Goal: Navigation & Orientation: Find specific page/section

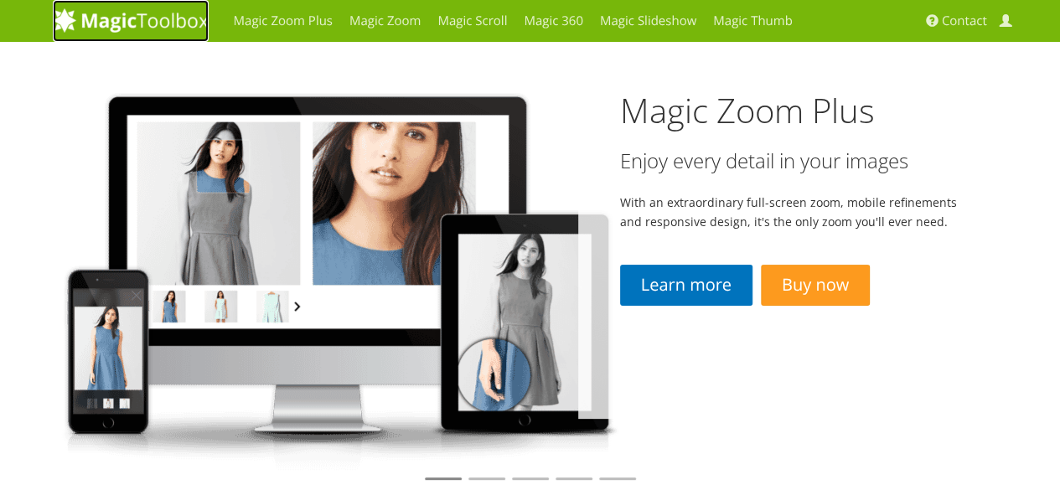
click at [96, 23] on img at bounding box center [131, 20] width 156 height 25
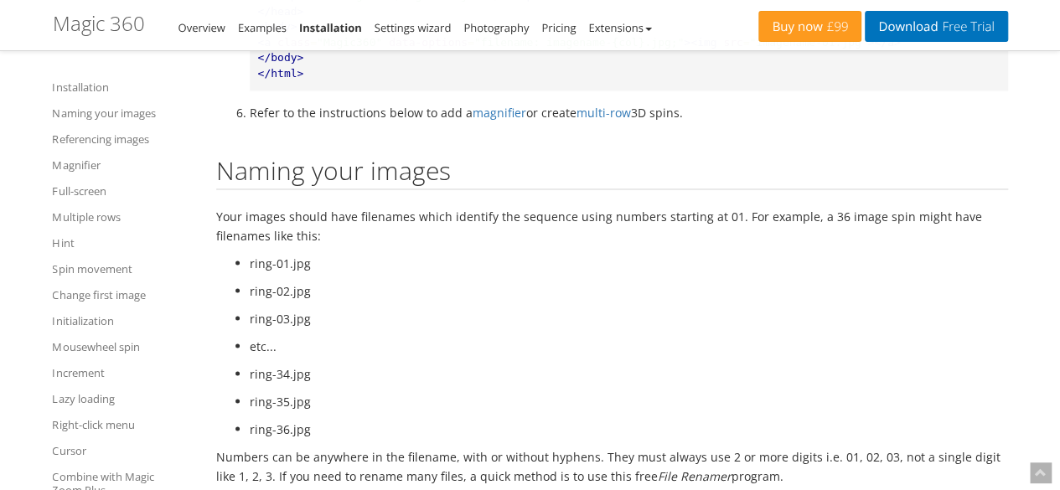
scroll to position [1425, 0]
